Goal: Navigation & Orientation: Find specific page/section

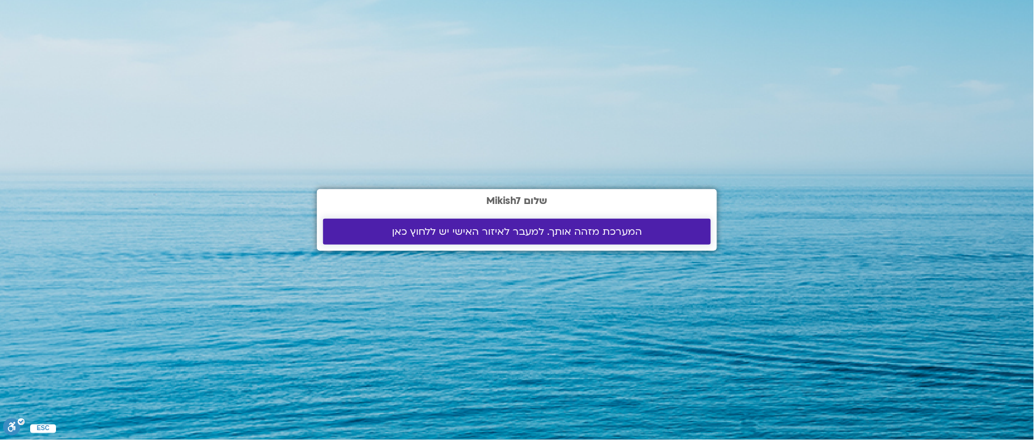
click at [505, 228] on span "המערכת מזהה אותך. למעבר לאיזור האישי יש ללחוץ כאן" at bounding box center [517, 231] width 250 height 11
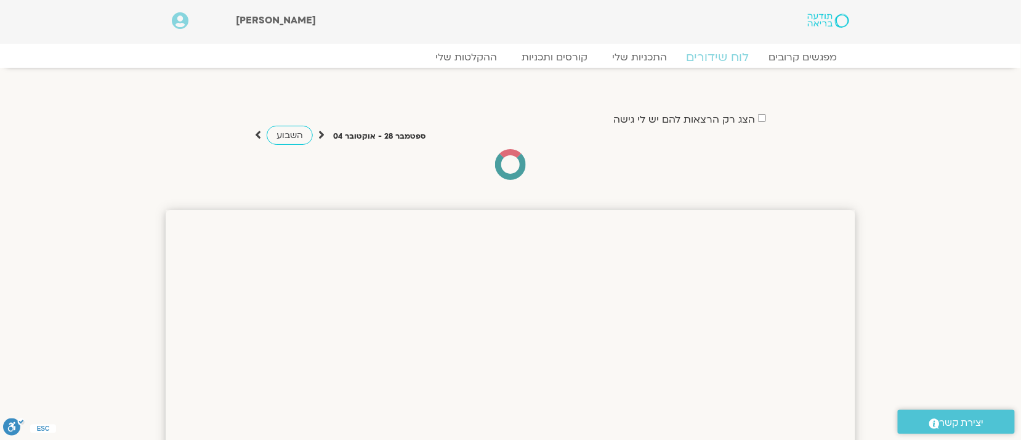
click at [713, 55] on link "לוח שידורים" at bounding box center [718, 57] width 92 height 15
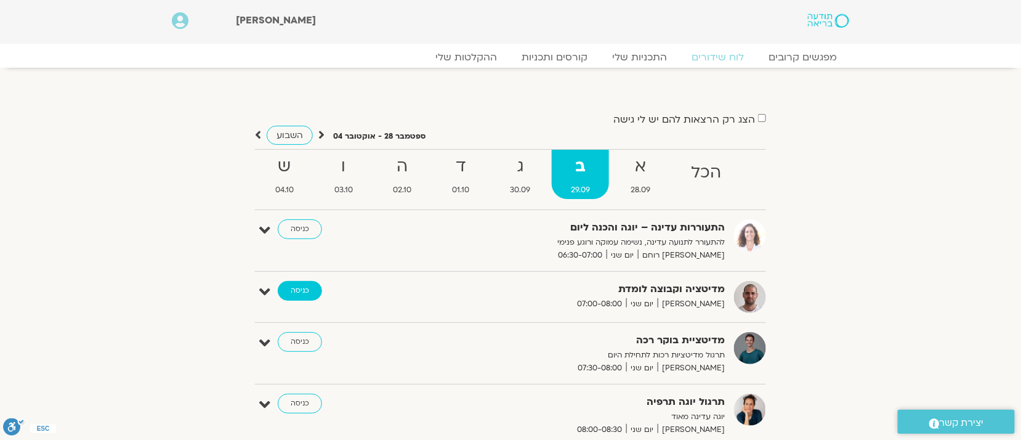
click at [291, 292] on link "כניסה" at bounding box center [300, 291] width 44 height 20
